Goal: Book appointment/travel/reservation

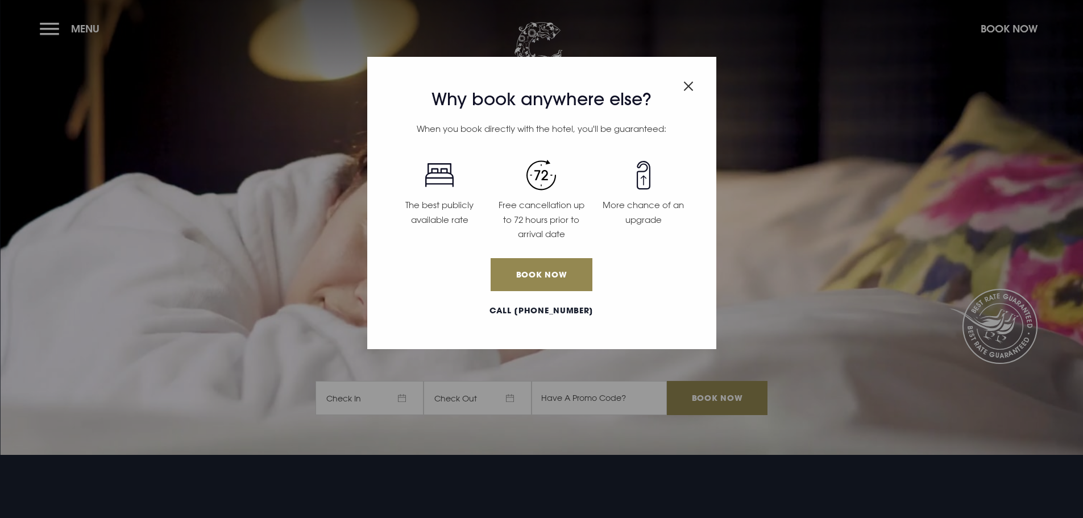
click at [688, 85] on img "Close modal" at bounding box center [688, 86] width 10 height 10
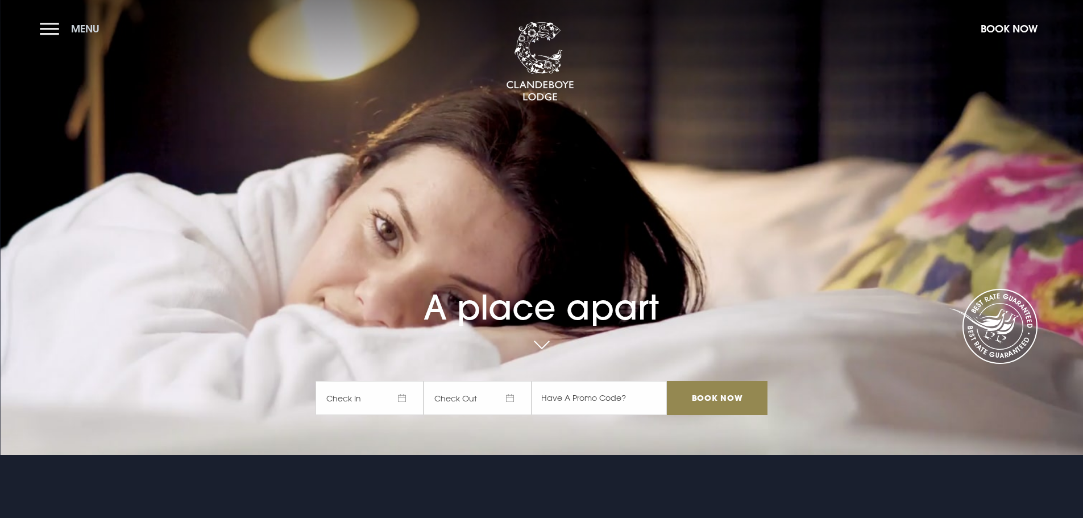
click at [63, 31] on button "Menu" at bounding box center [72, 28] width 65 height 24
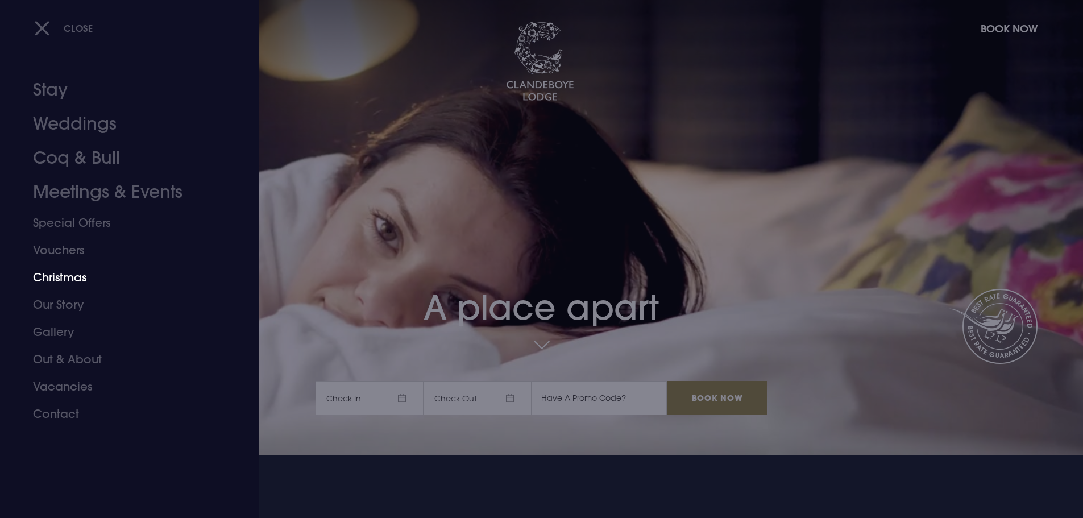
click at [73, 276] on link "Christmas" at bounding box center [123, 277] width 180 height 27
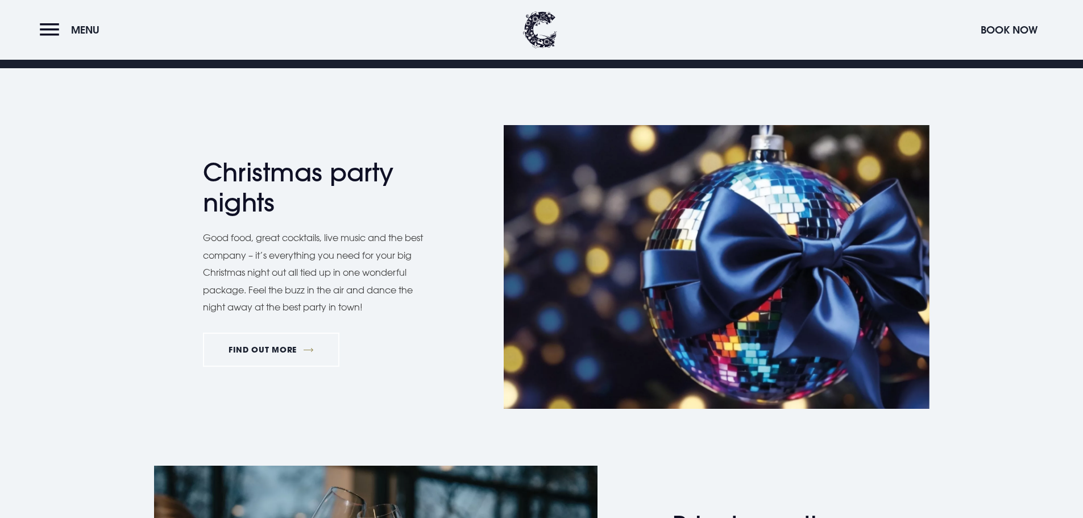
scroll to position [625, 0]
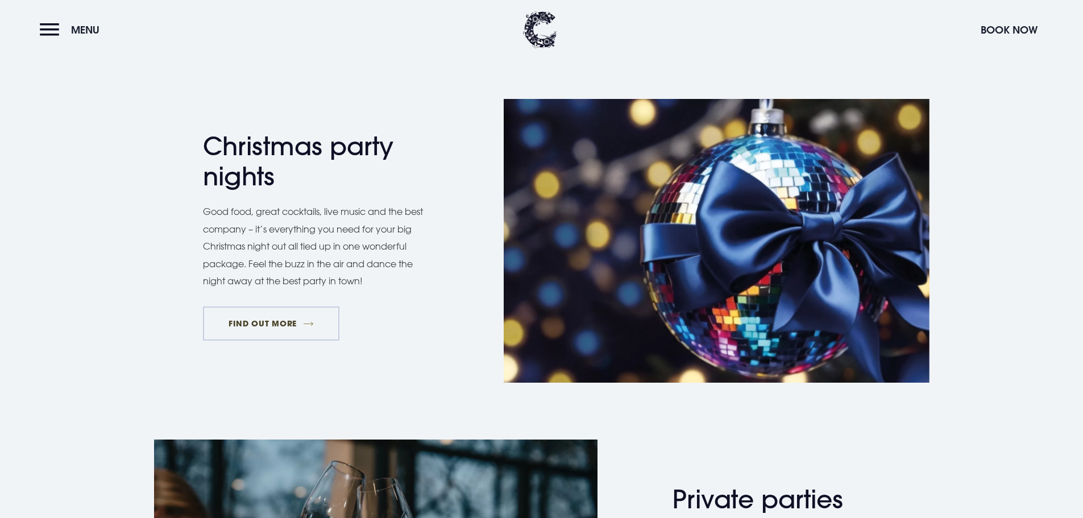
click at [268, 337] on link "FIND OUT MORE" at bounding box center [271, 323] width 137 height 34
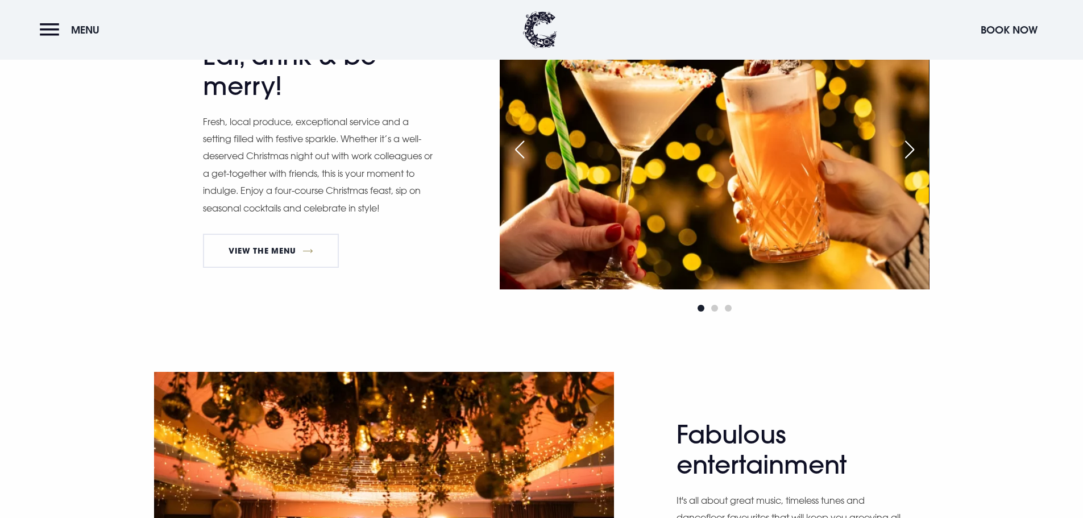
scroll to position [625, 0]
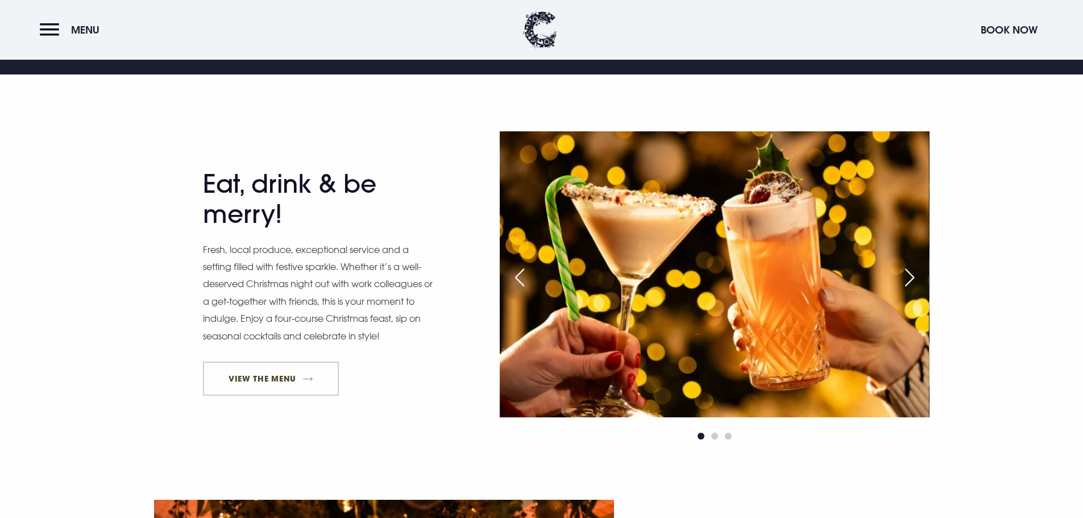
click at [296, 363] on link "View The Menu" at bounding box center [271, 379] width 136 height 34
